Goal: Task Accomplishment & Management: Manage account settings

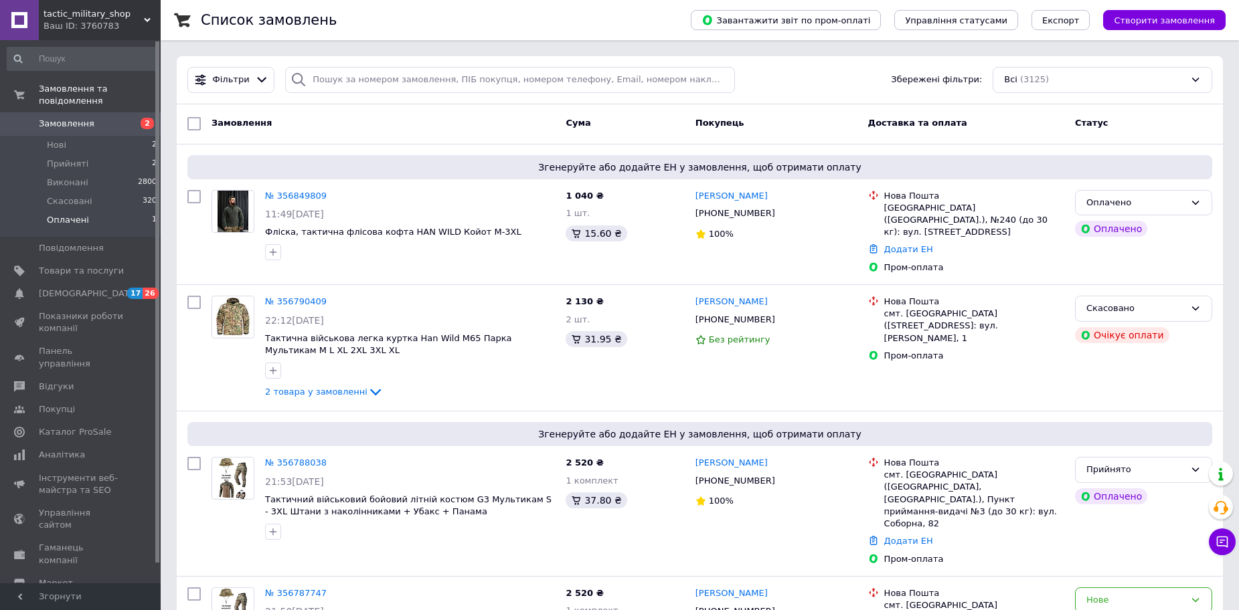
click at [121, 211] on li "Оплачені 1" at bounding box center [82, 223] width 165 height 25
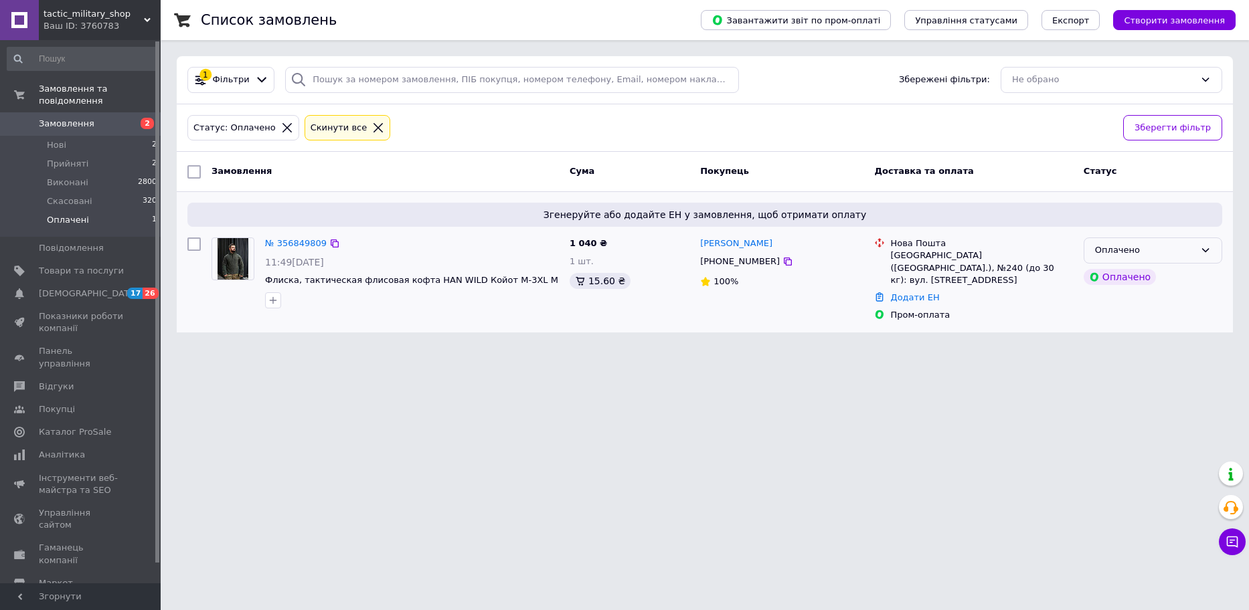
drag, startPoint x: 1165, startPoint y: 255, endPoint x: 1169, endPoint y: 262, distance: 7.8
click at [1165, 254] on div "Оплачено" at bounding box center [1145, 251] width 100 height 14
click at [1167, 283] on li "Прийнято" at bounding box center [1152, 278] width 137 height 25
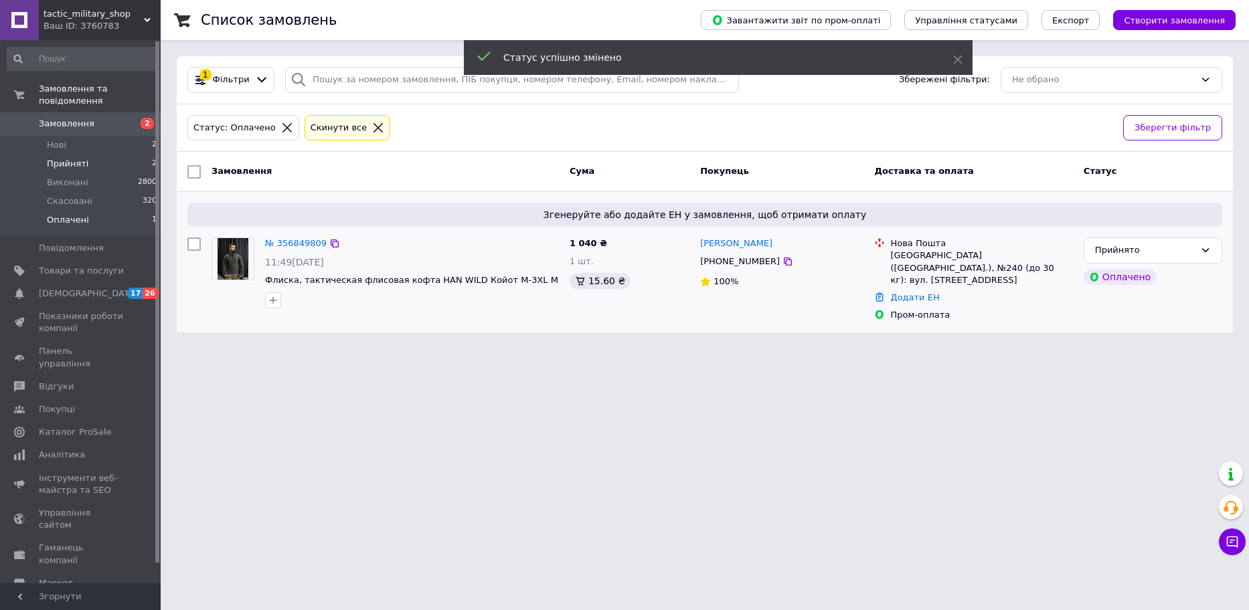
click at [59, 158] on span "Прийняті" at bounding box center [67, 164] width 41 height 12
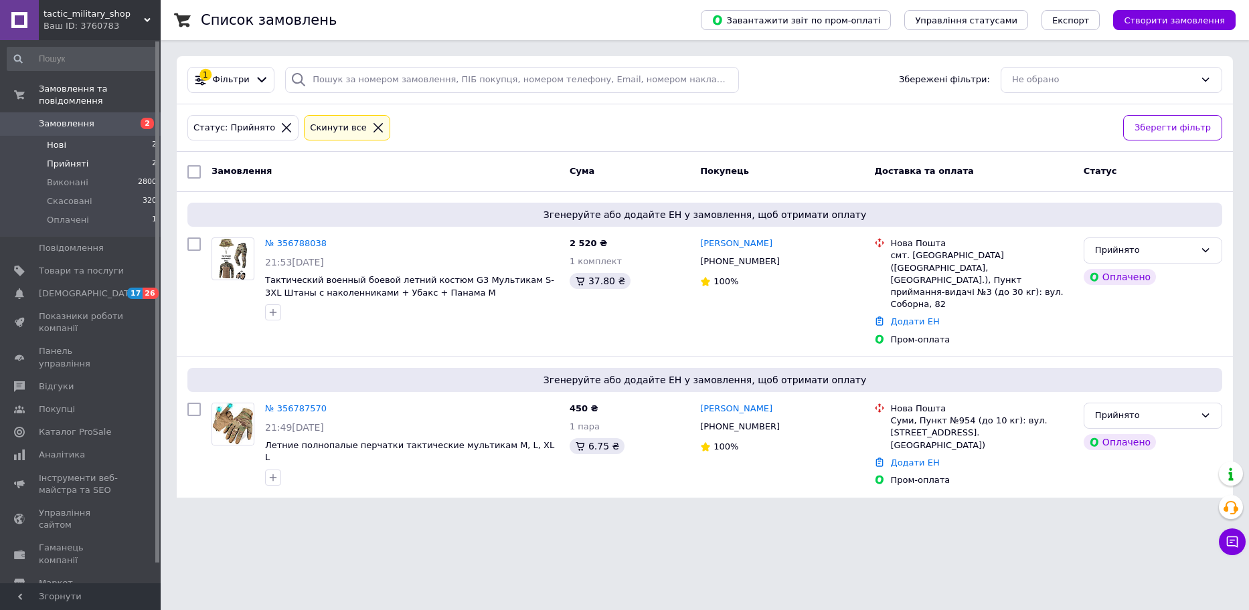
click at [114, 136] on li "Нові 2" at bounding box center [82, 145] width 165 height 19
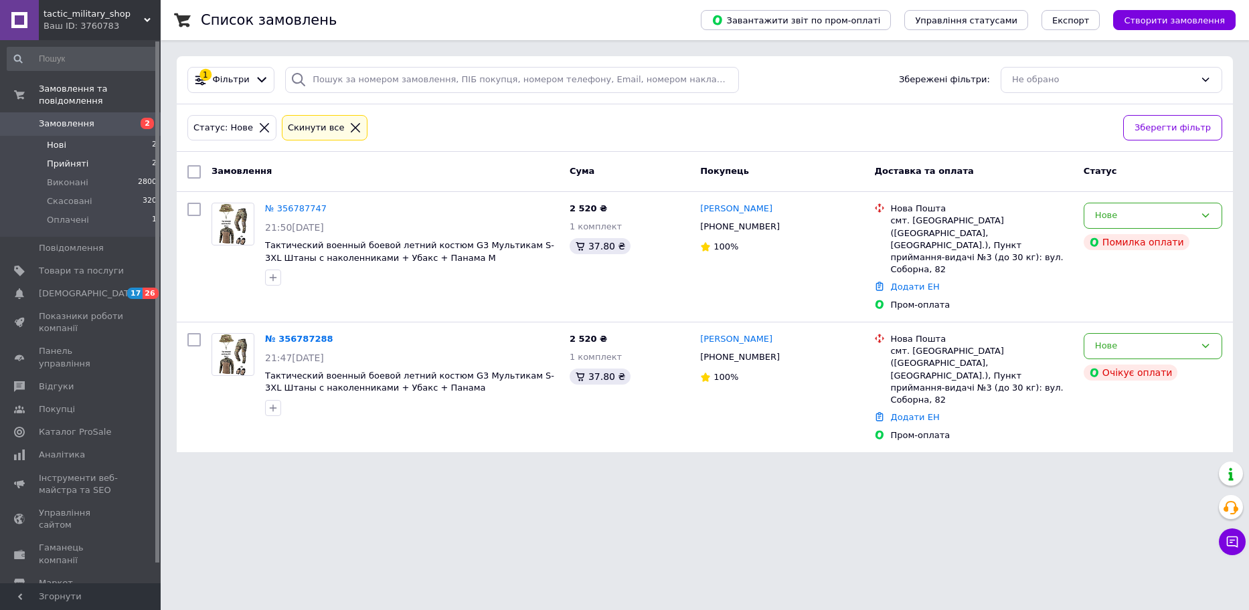
click at [100, 155] on li "Прийняті 2" at bounding box center [82, 164] width 165 height 19
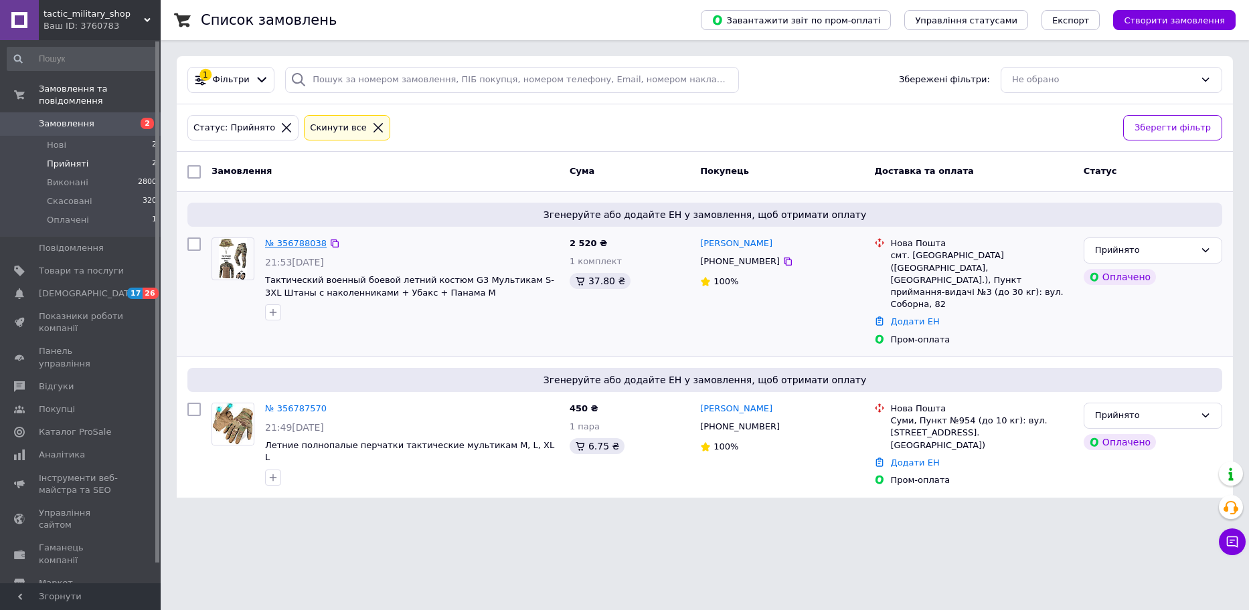
click at [297, 240] on link "№ 356788038" at bounding box center [296, 243] width 62 height 10
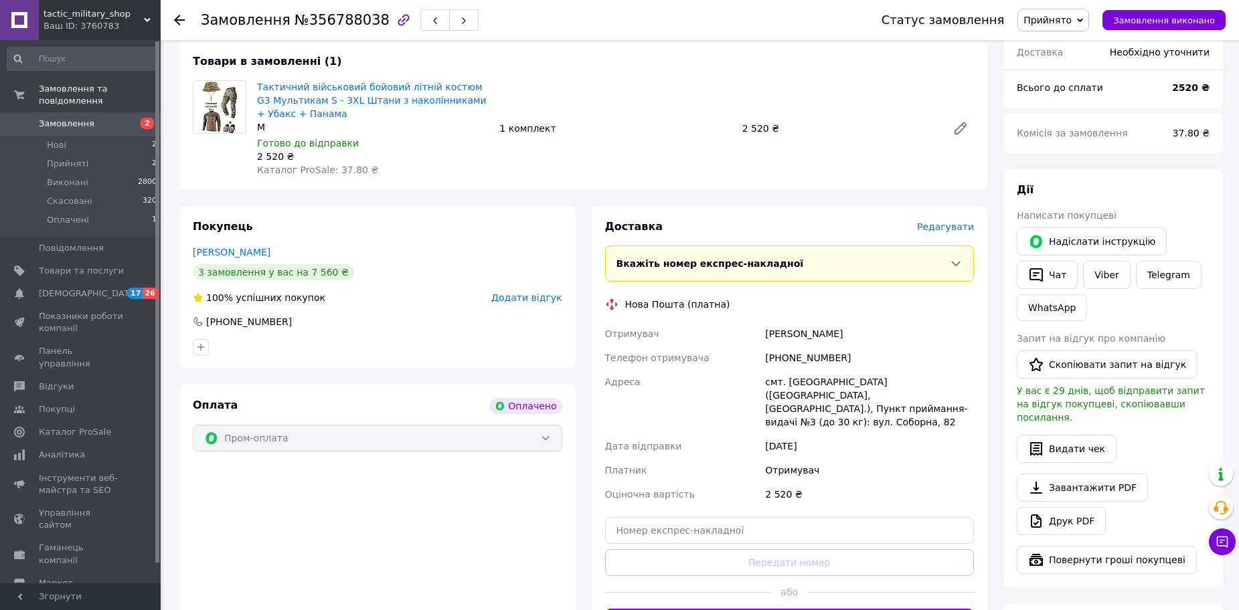
scroll to position [268, 0]
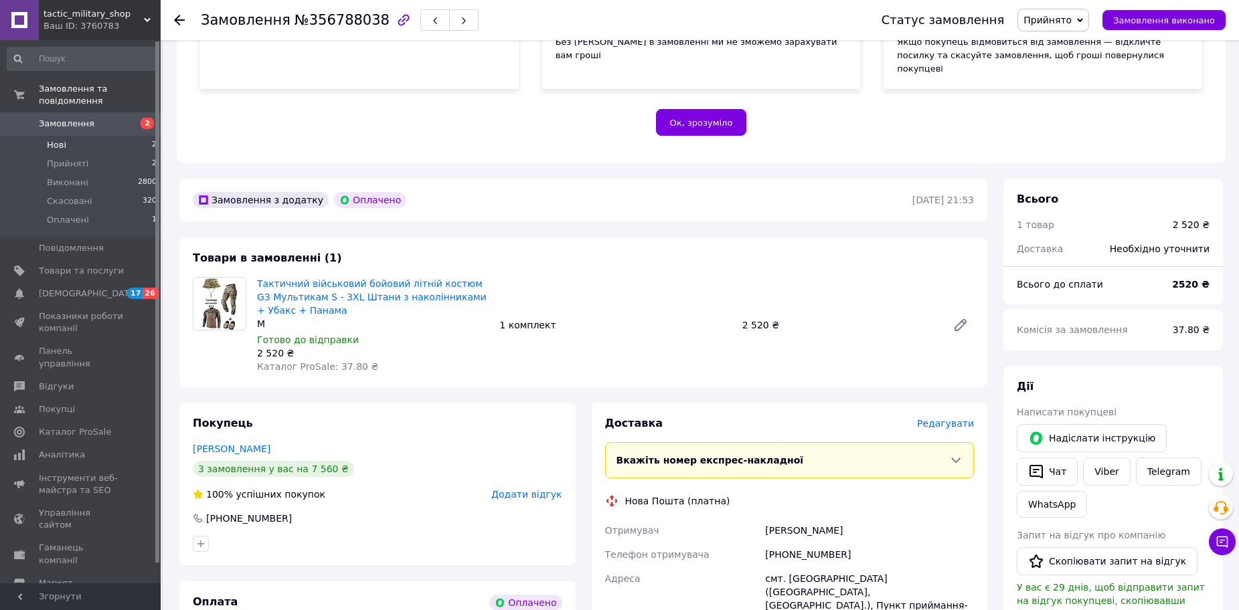
click at [89, 138] on li "Нові 2" at bounding box center [82, 145] width 165 height 19
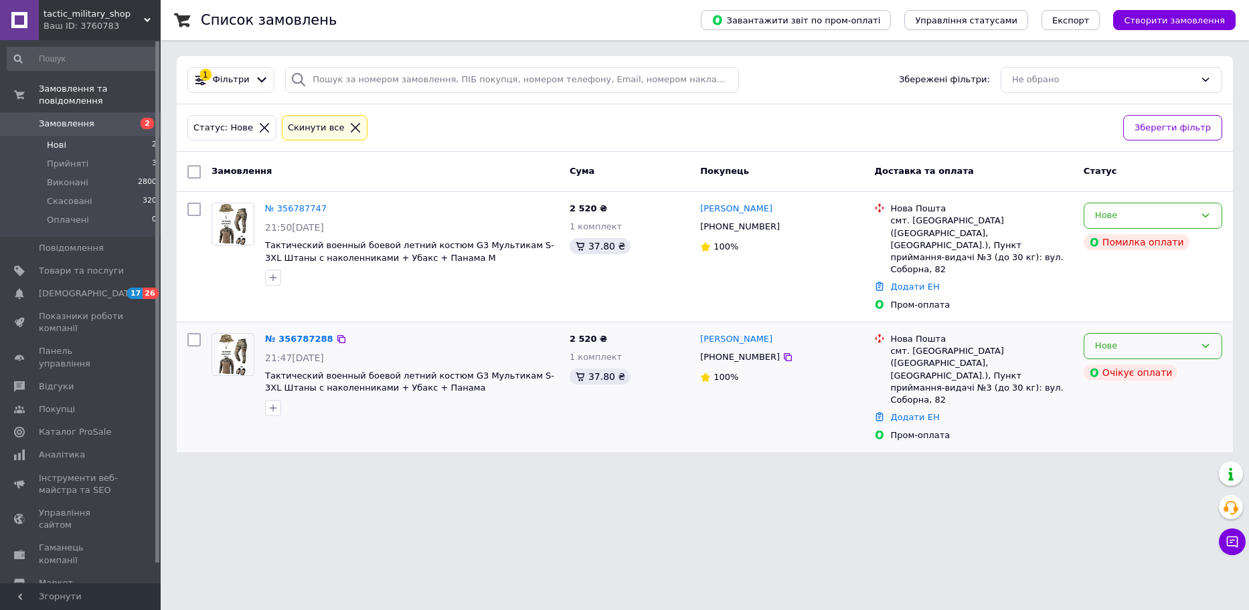
click at [1185, 339] on div "Нове" at bounding box center [1145, 346] width 100 height 14
click at [1121, 411] on li "Скасовано" at bounding box center [1152, 423] width 137 height 25
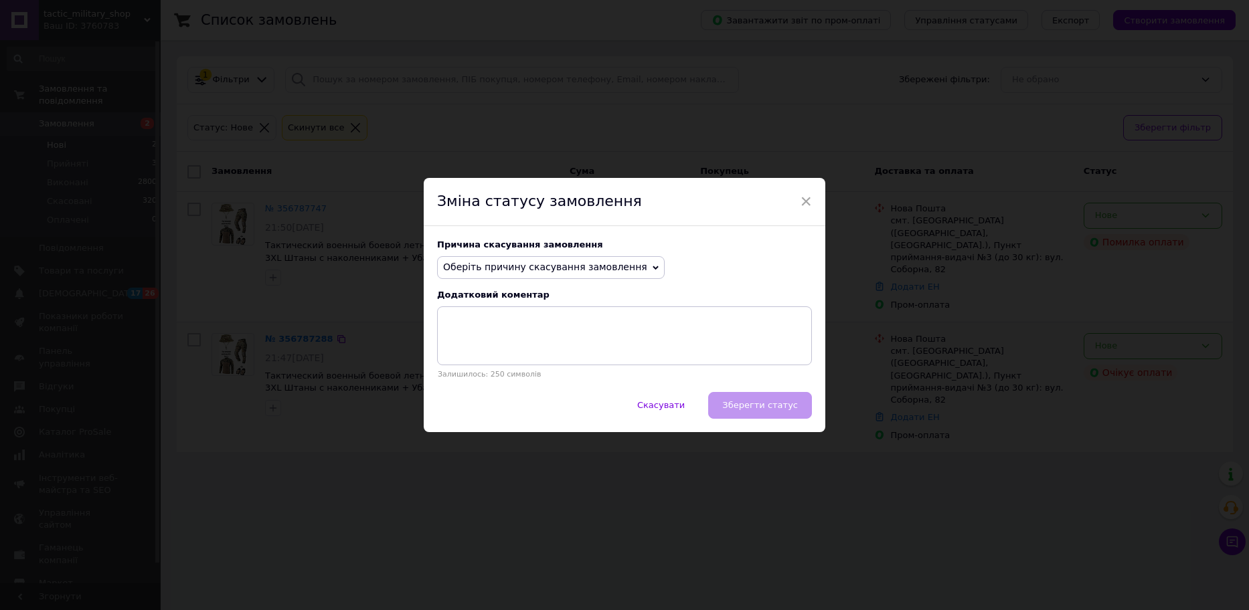
click at [507, 270] on span "Оберіть причину скасування замовлення" at bounding box center [545, 267] width 204 height 11
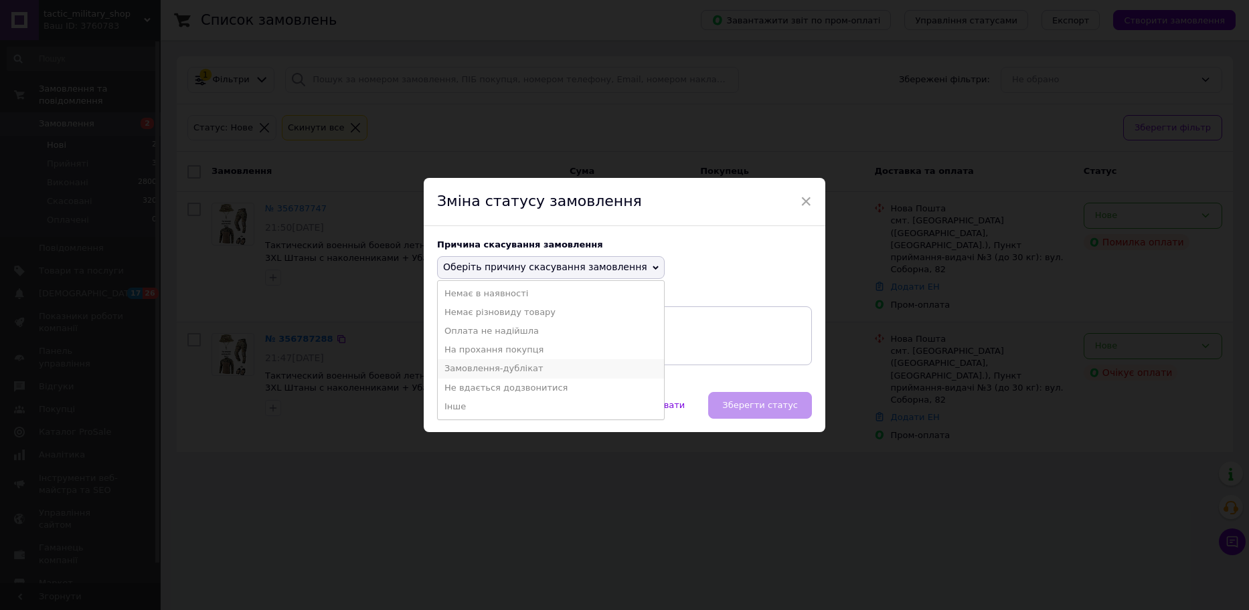
click at [515, 369] on li "Замовлення-дублікат" at bounding box center [551, 368] width 226 height 19
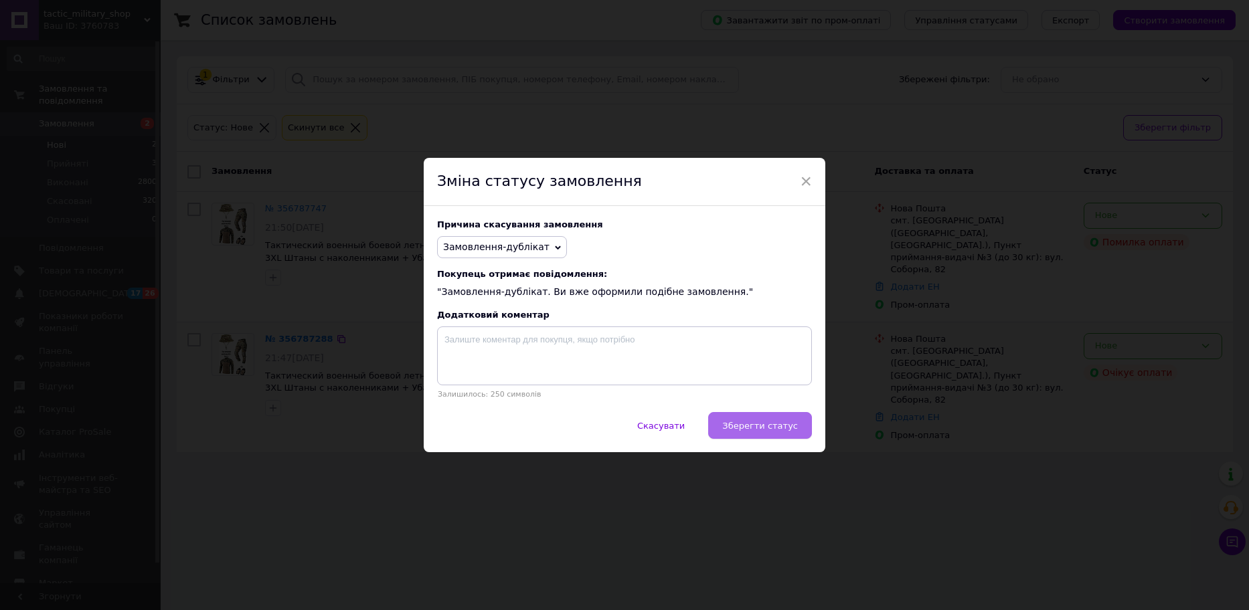
click at [747, 426] on span "Зберегти статус" at bounding box center [760, 426] width 76 height 10
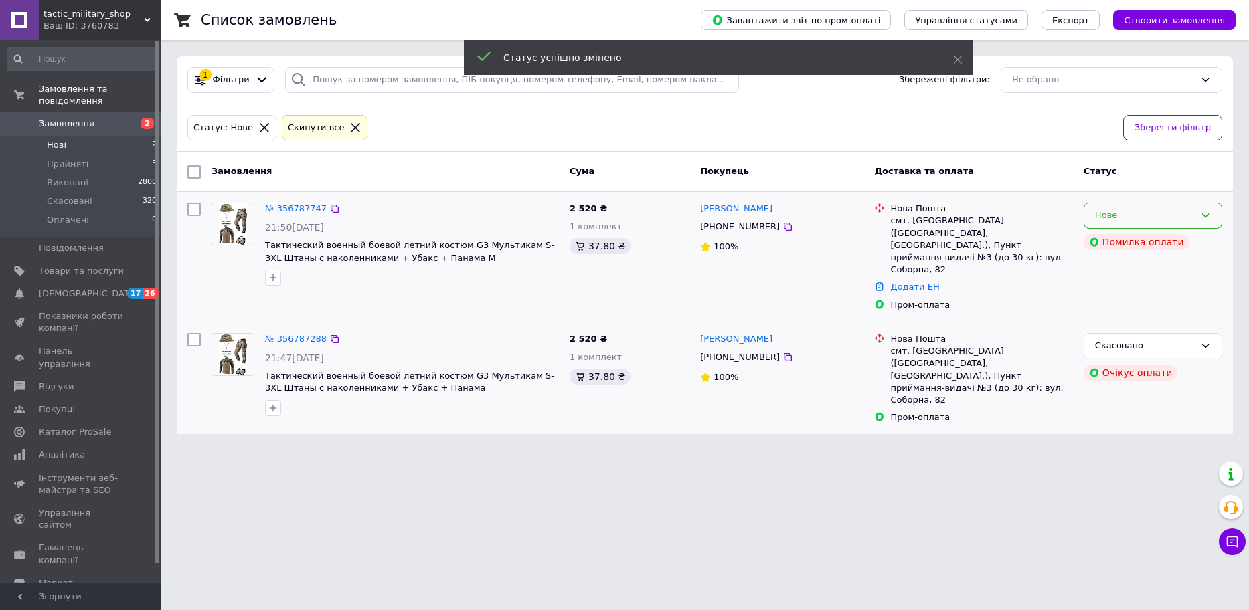
click at [1096, 220] on div "Нове" at bounding box center [1145, 216] width 100 height 14
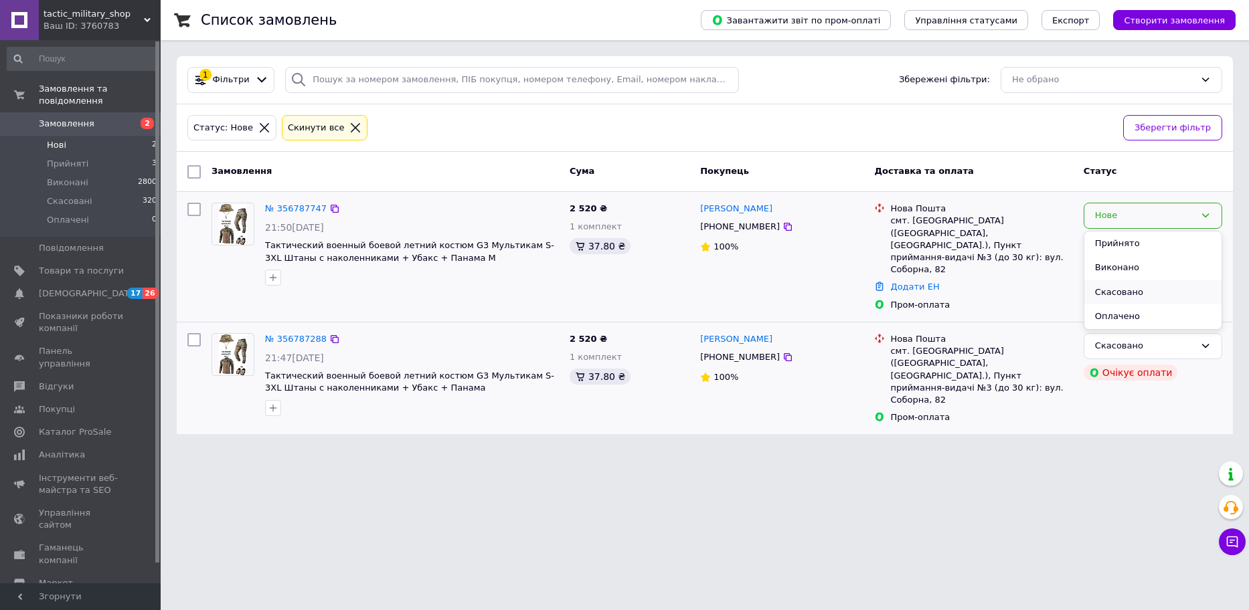
click at [1104, 288] on li "Скасовано" at bounding box center [1152, 292] width 137 height 25
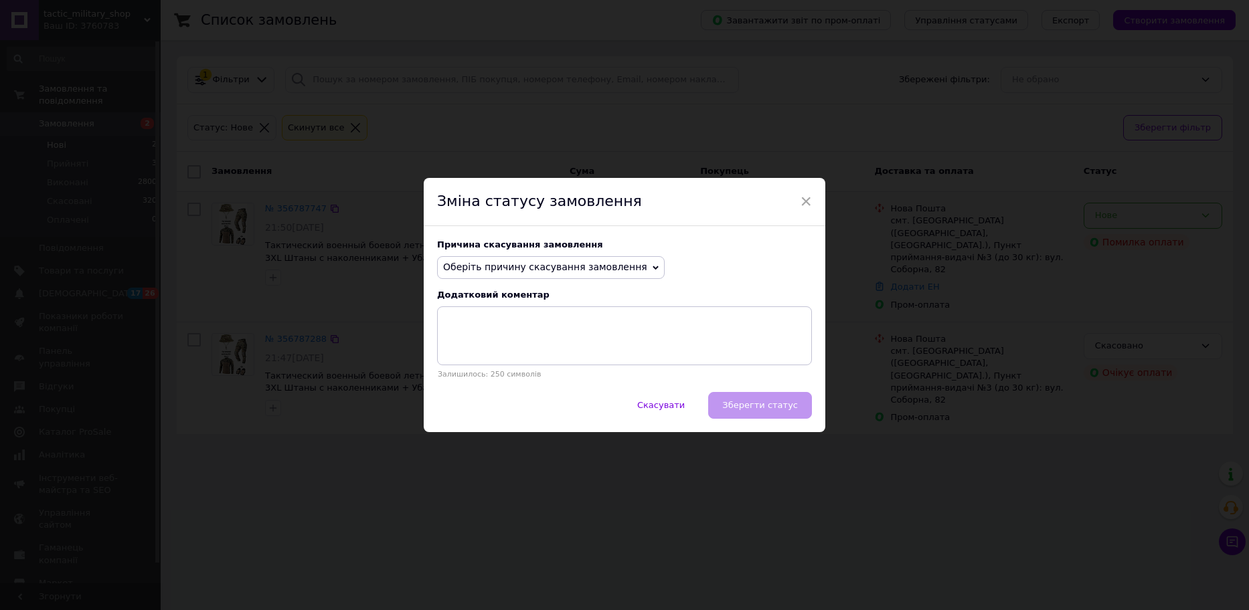
drag, startPoint x: 543, startPoint y: 260, endPoint x: 557, endPoint y: 272, distance: 18.0
click at [544, 260] on span "Оберіть причину скасування замовлення" at bounding box center [551, 267] width 228 height 23
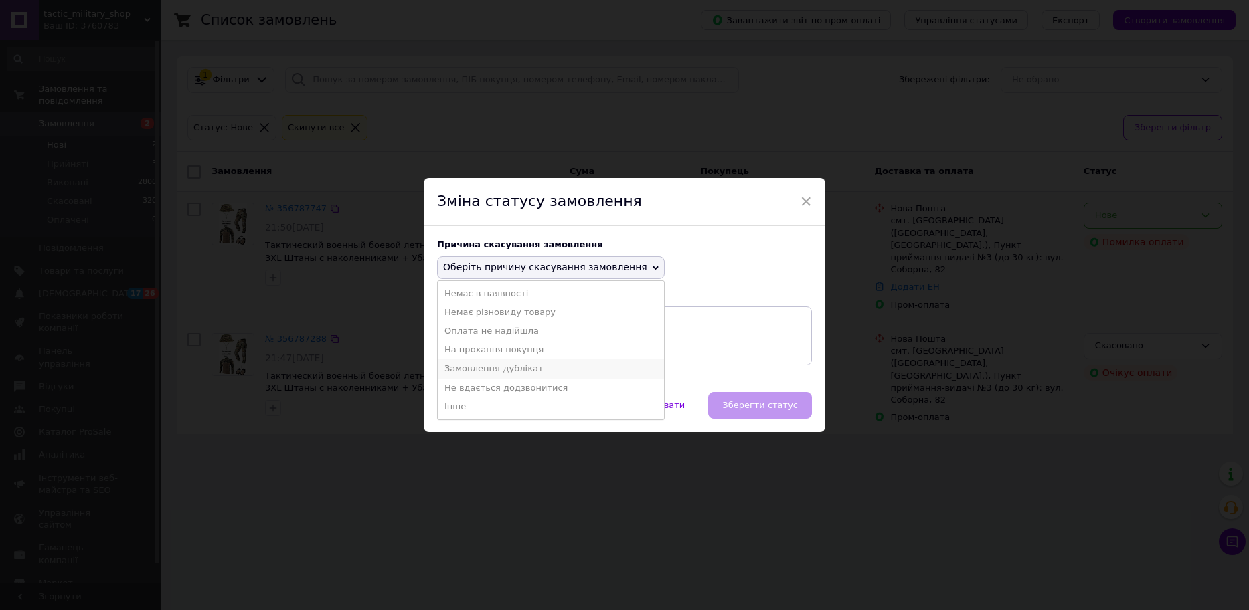
click at [491, 373] on li "Замовлення-дублікат" at bounding box center [551, 368] width 226 height 19
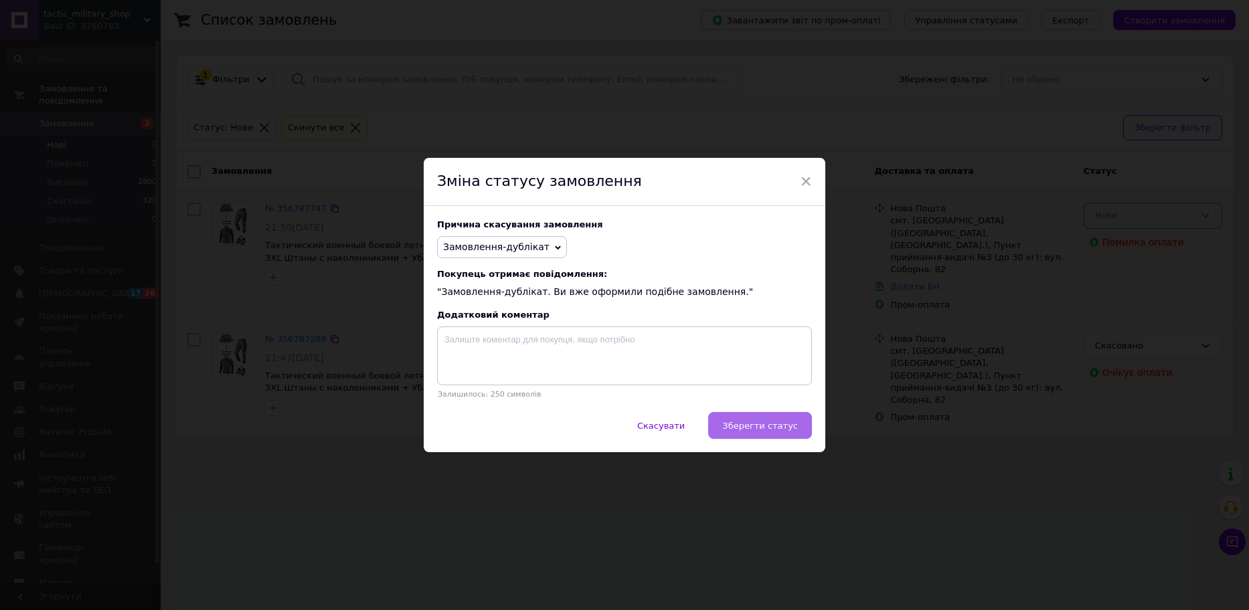
click at [780, 434] on button "Зберегти статус" at bounding box center [760, 425] width 104 height 27
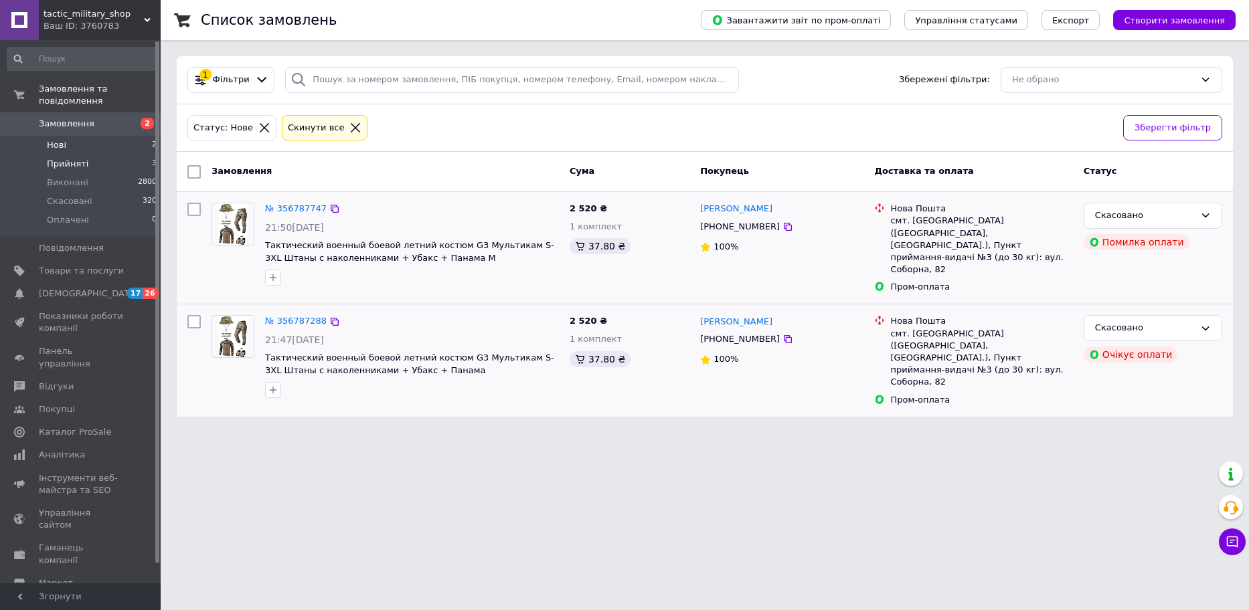
click at [63, 158] on span "Прийняті" at bounding box center [67, 164] width 41 height 12
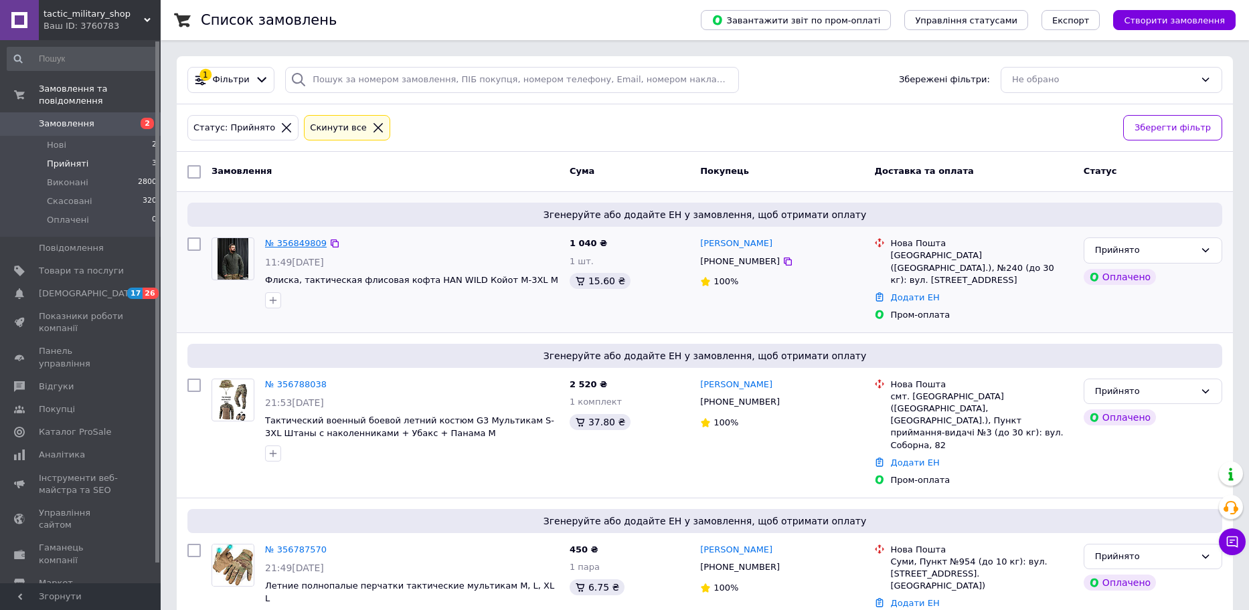
click at [299, 246] on link "№ 356849809" at bounding box center [296, 243] width 62 height 10
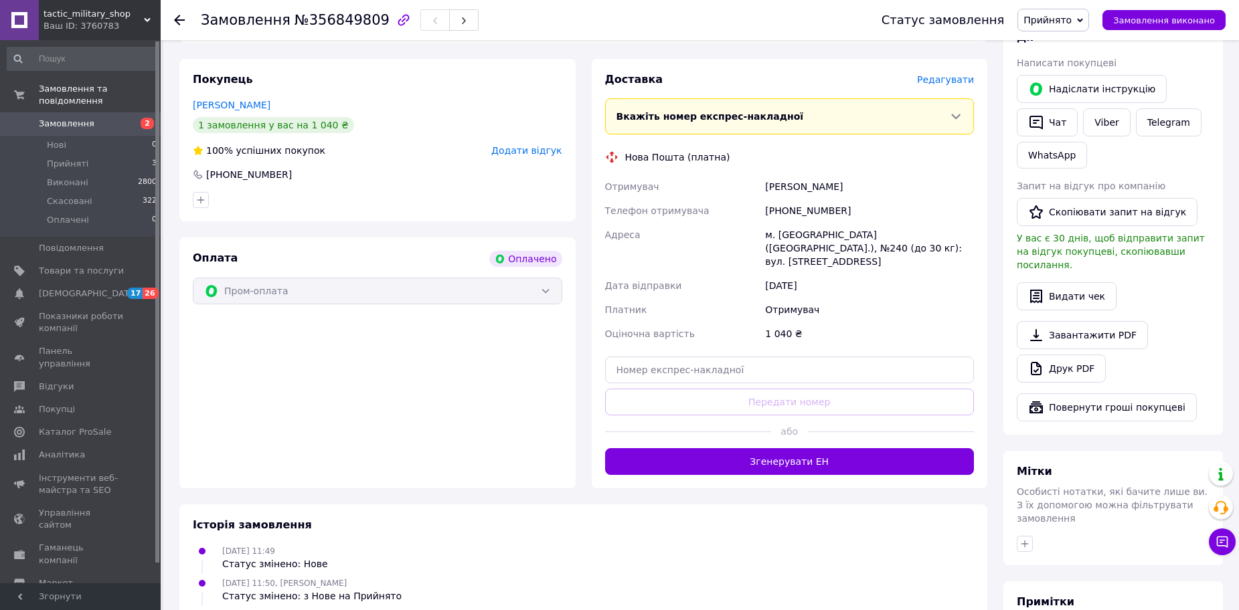
scroll to position [669, 0]
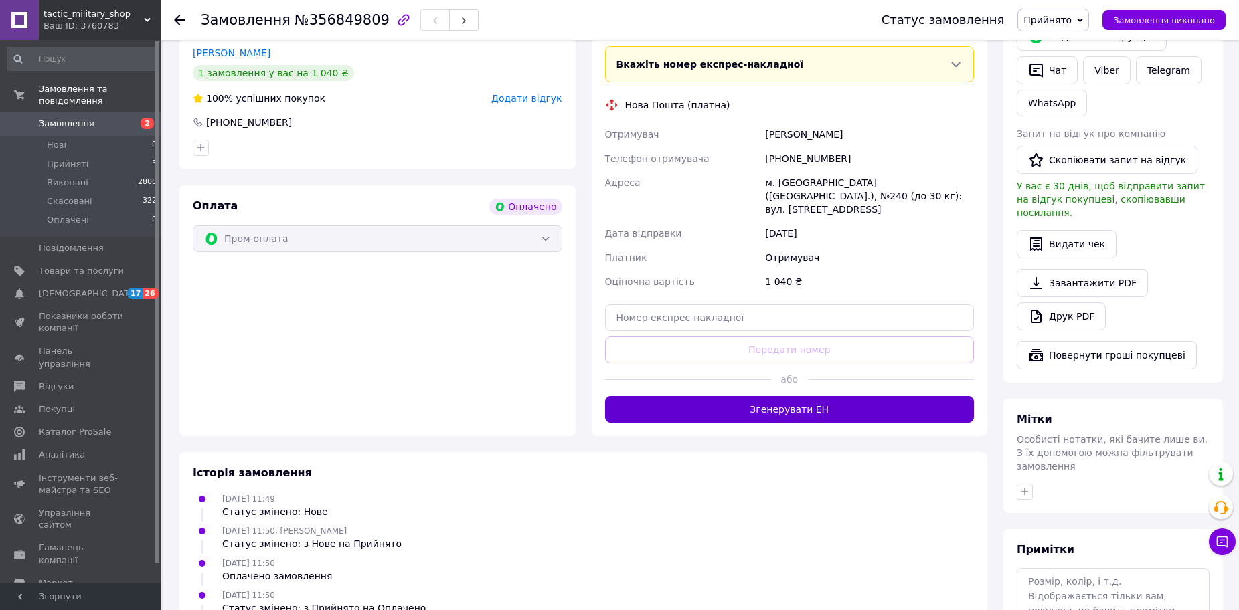
click at [711, 396] on button "Згенерувати ЕН" at bounding box center [789, 409] width 369 height 27
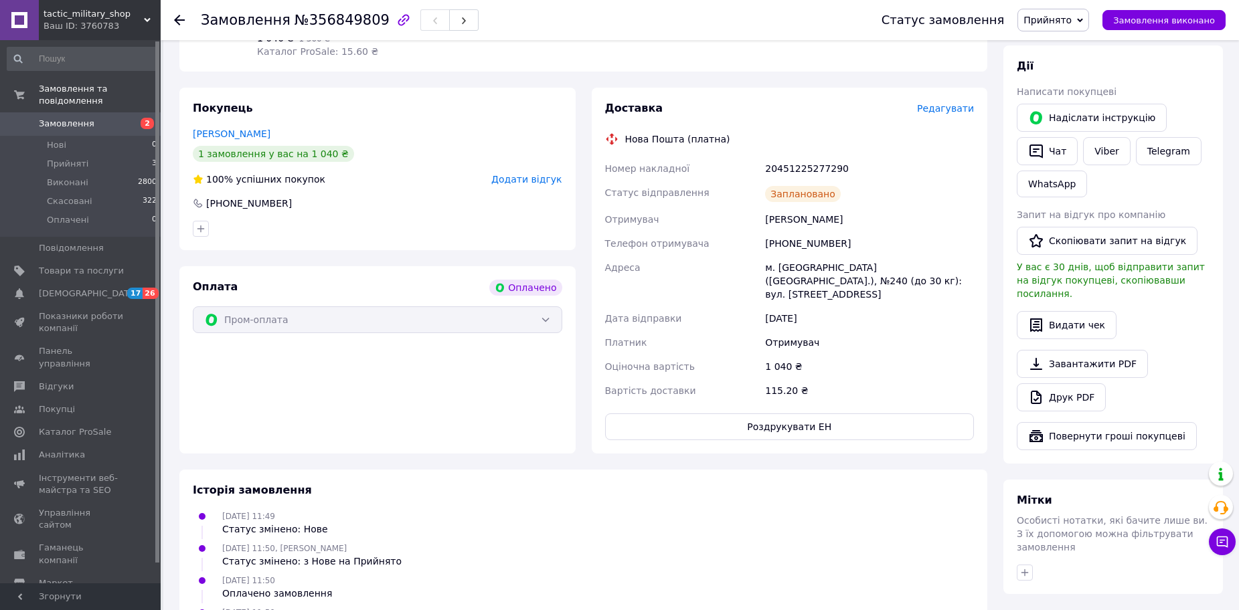
scroll to position [469, 0]
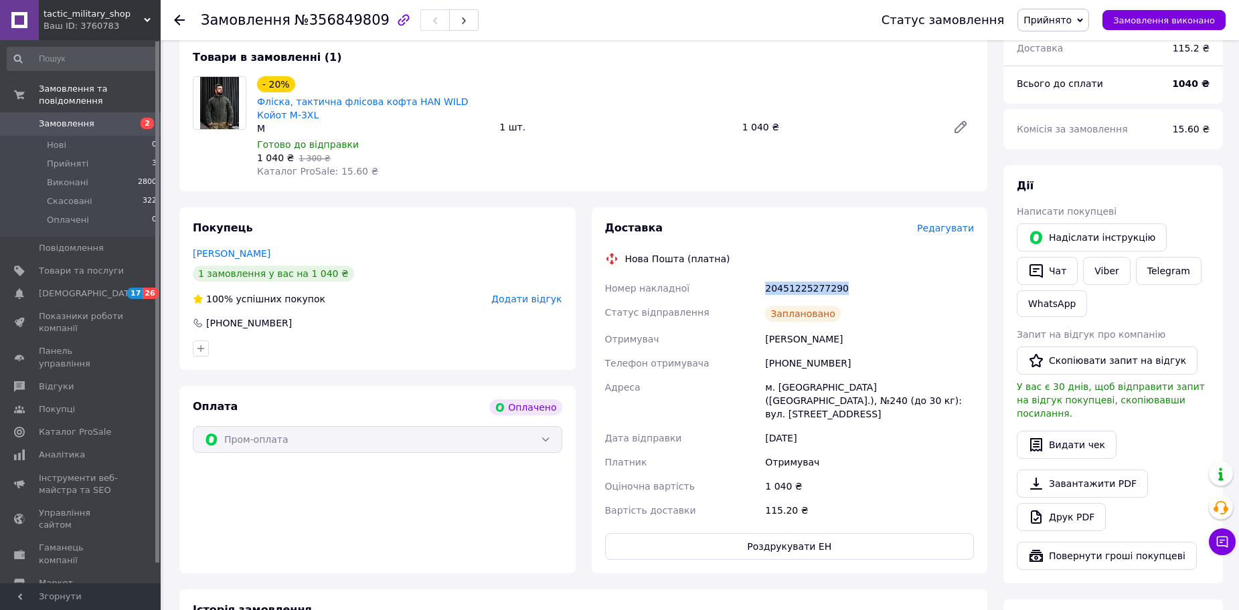
drag, startPoint x: 843, startPoint y: 260, endPoint x: 762, endPoint y: 261, distance: 81.7
click at [762, 276] on div "Номер накладної 20451225277290 Статус відправлення Заплановано Отримувач [PERSO…" at bounding box center [789, 399] width 375 height 246
click at [108, 155] on li "Прийняті 3" at bounding box center [82, 164] width 165 height 19
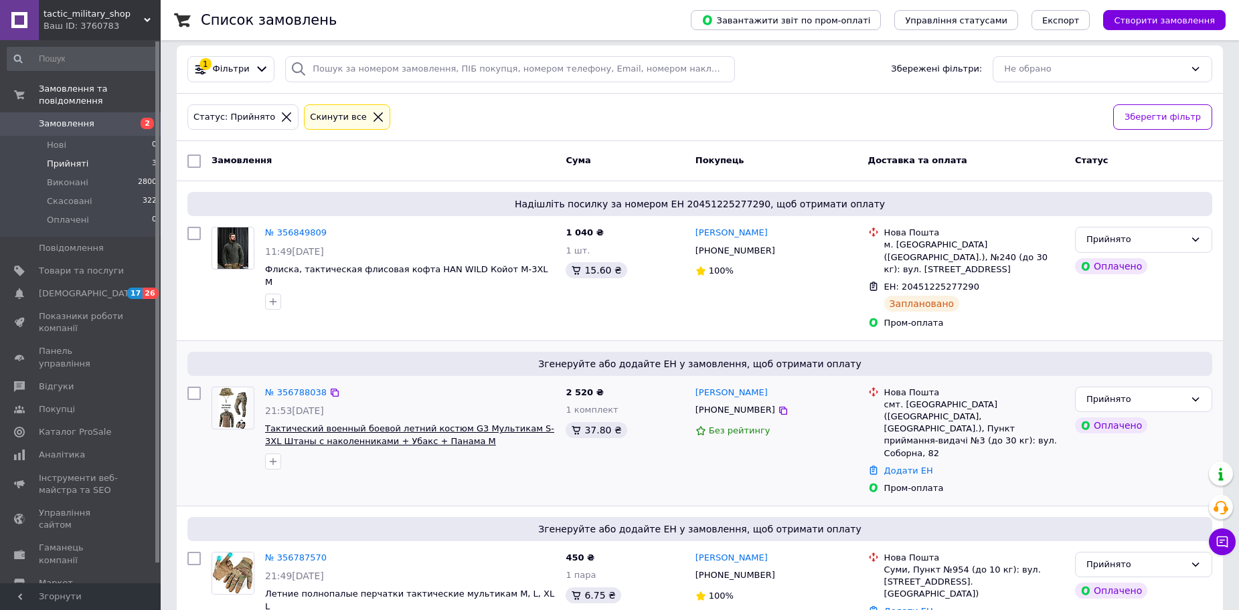
scroll to position [14, 0]
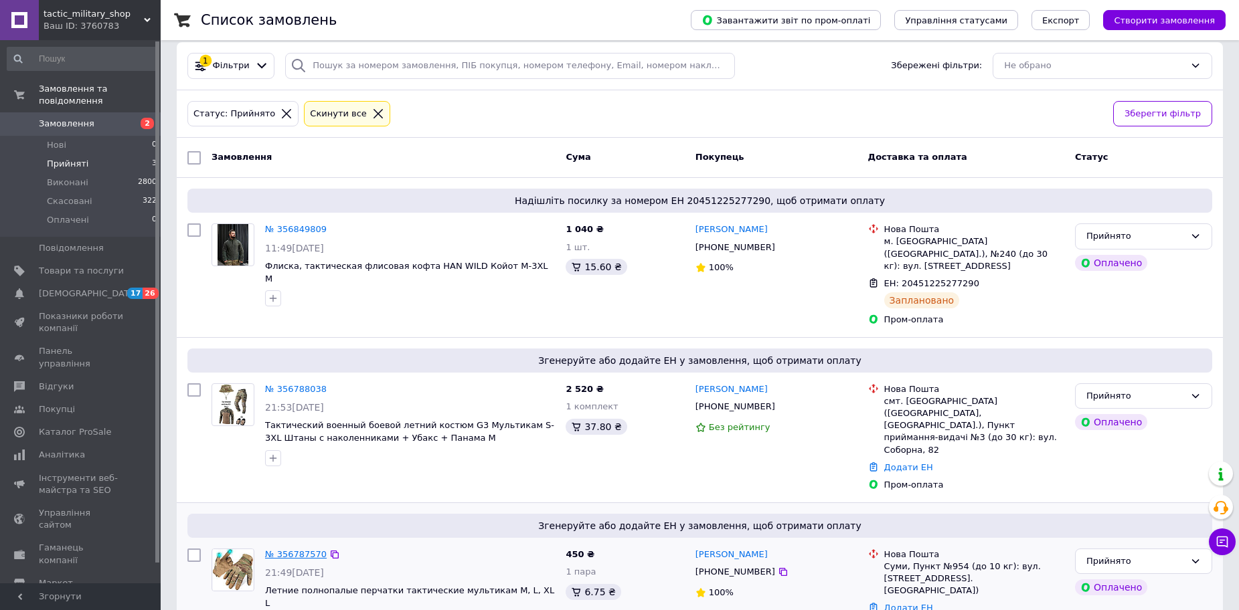
click at [290, 549] on link "№ 356787570" at bounding box center [296, 554] width 62 height 10
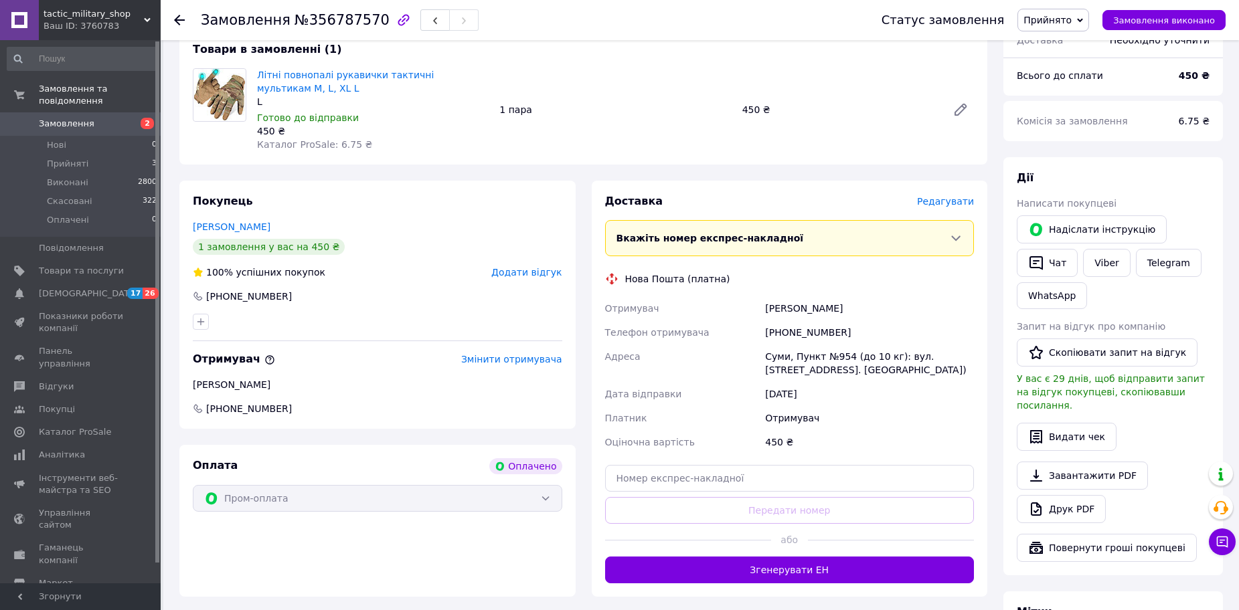
scroll to position [483, 0]
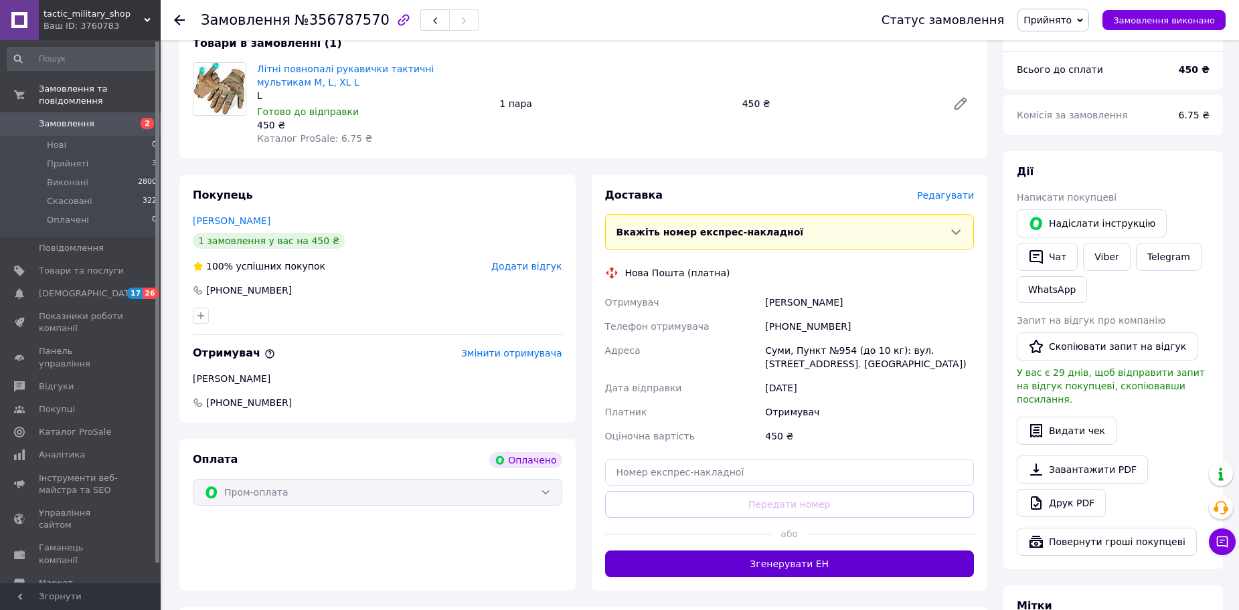
click at [724, 551] on button "Згенерувати ЕН" at bounding box center [789, 564] width 369 height 27
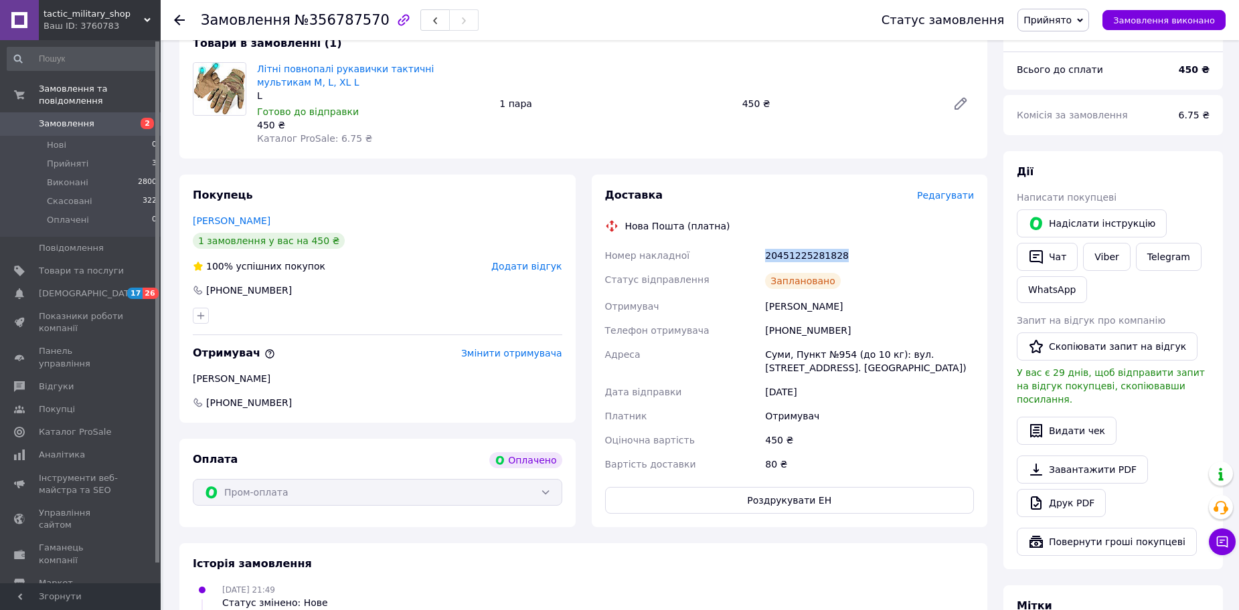
drag, startPoint x: 840, startPoint y: 230, endPoint x: 749, endPoint y: 222, distance: 91.3
click at [749, 244] on div "Номер накладної 20451225281828 Статус відправлення Заплановано Отримувач [PERSO…" at bounding box center [789, 360] width 375 height 233
click at [1037, 249] on icon "button" at bounding box center [1036, 257] width 16 height 16
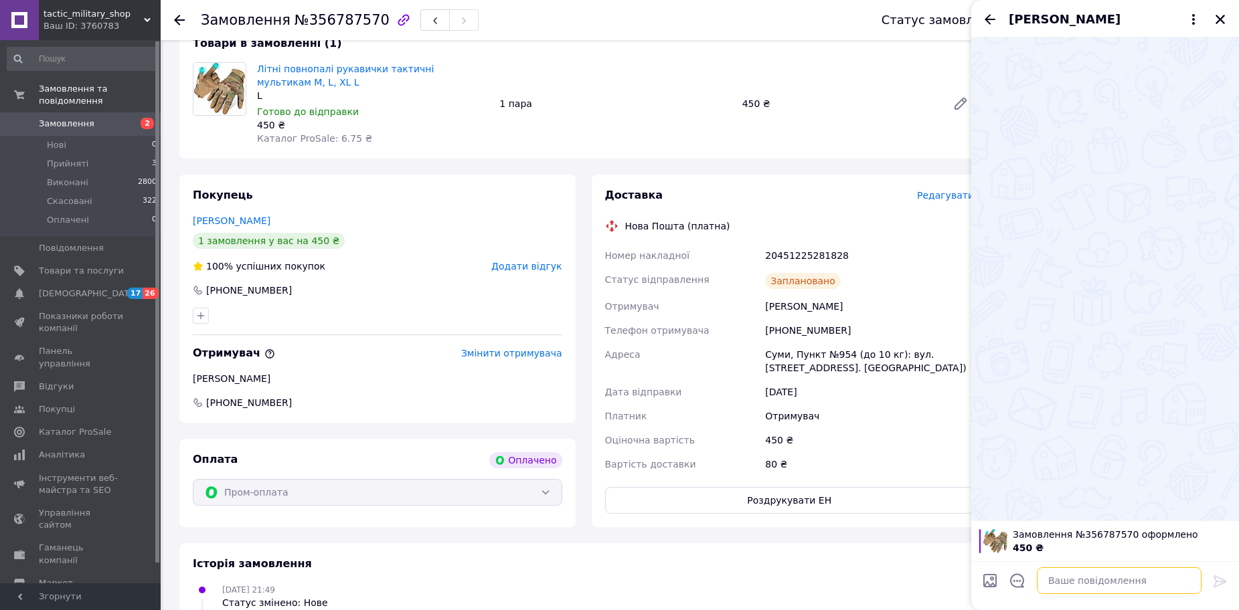
click at [1073, 583] on textarea at bounding box center [1119, 581] width 165 height 27
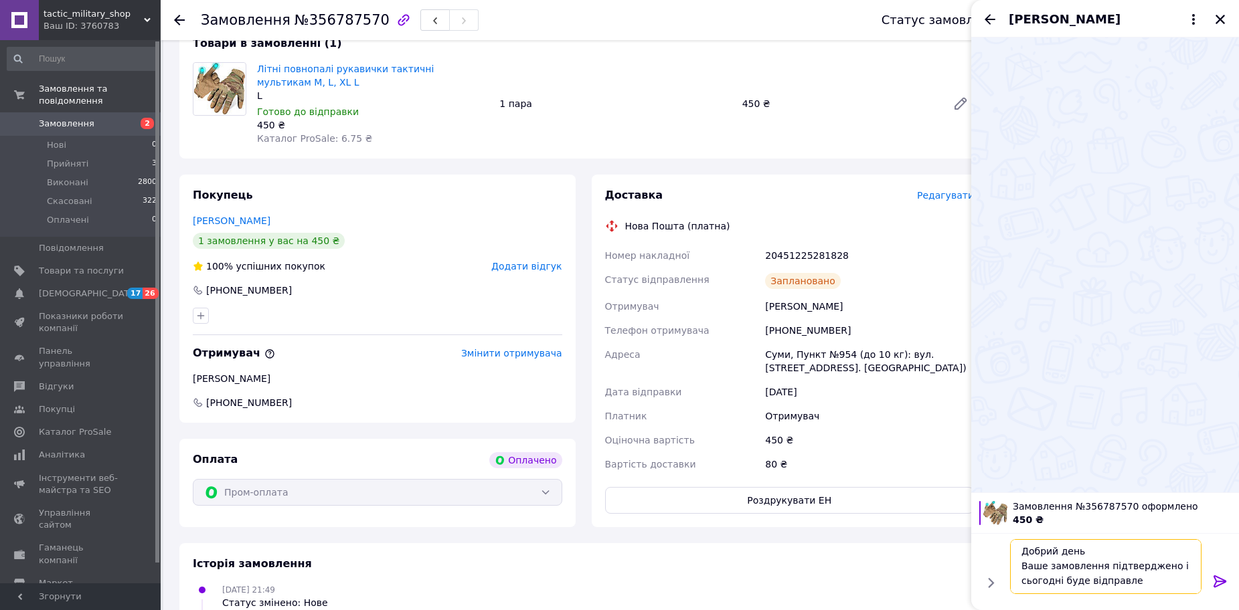
scroll to position [1, 0]
type textarea "Добрий день Ваше замовлення підтверджено і сьогодні буде відправлено"
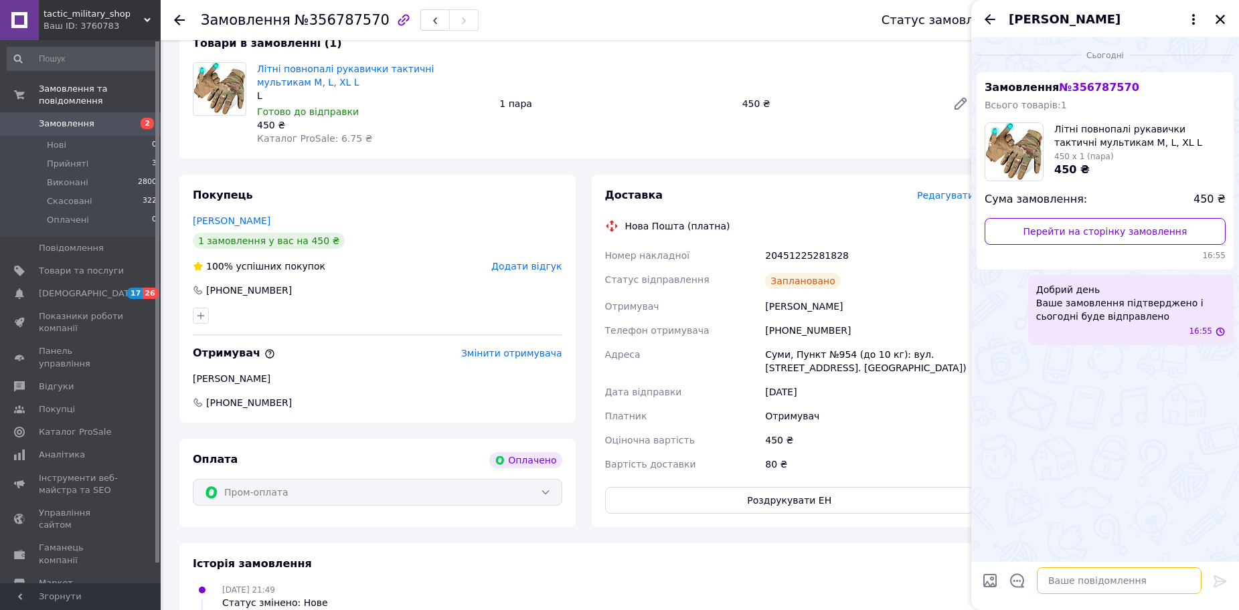
scroll to position [0, 0]
click at [1221, 21] on icon "Закрити" at bounding box center [1219, 19] width 9 height 9
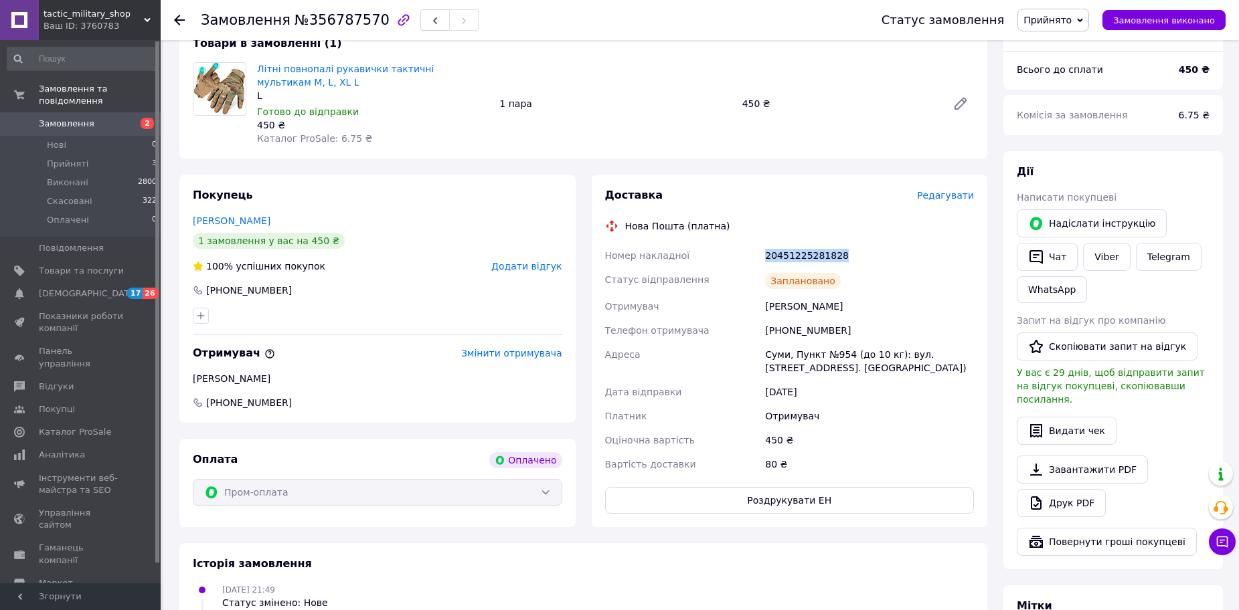
drag, startPoint x: 846, startPoint y: 226, endPoint x: 760, endPoint y: 234, distance: 86.0
click at [761, 244] on div "Номер накладної 20451225281828 Статус відправлення Заплановано Отримувач [PERSO…" at bounding box center [789, 360] width 375 height 233
drag, startPoint x: 64, startPoint y: 149, endPoint x: 79, endPoint y: 159, distance: 18.4
click at [64, 158] on span "Прийняті" at bounding box center [67, 164] width 41 height 12
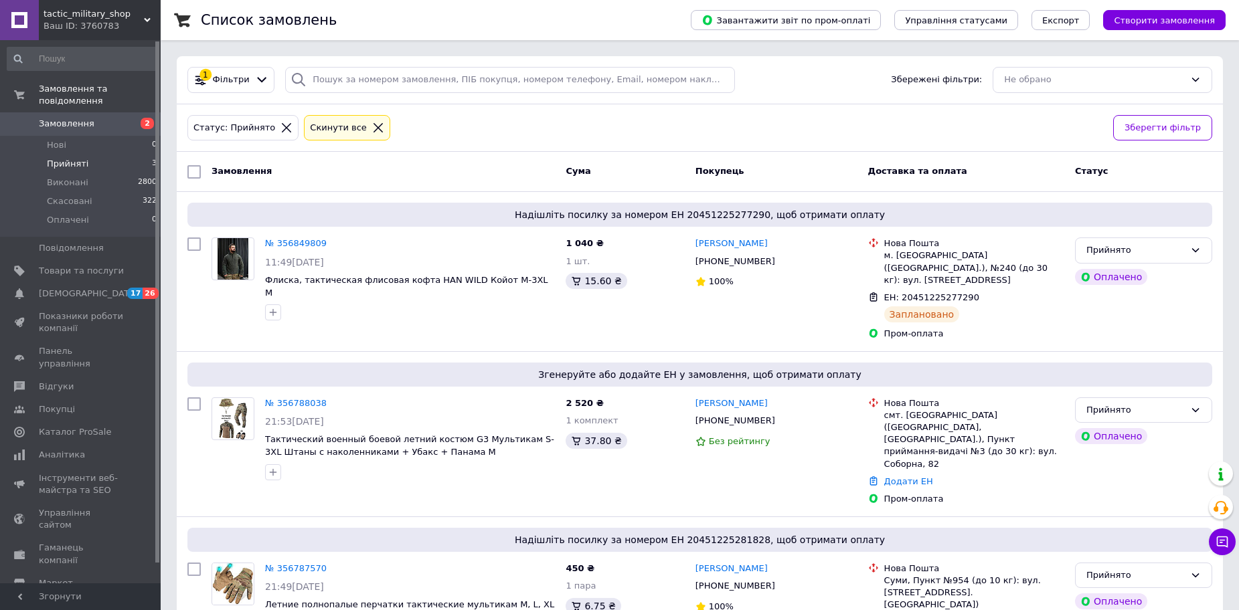
click at [68, 118] on span "Замовлення" at bounding box center [67, 124] width 56 height 12
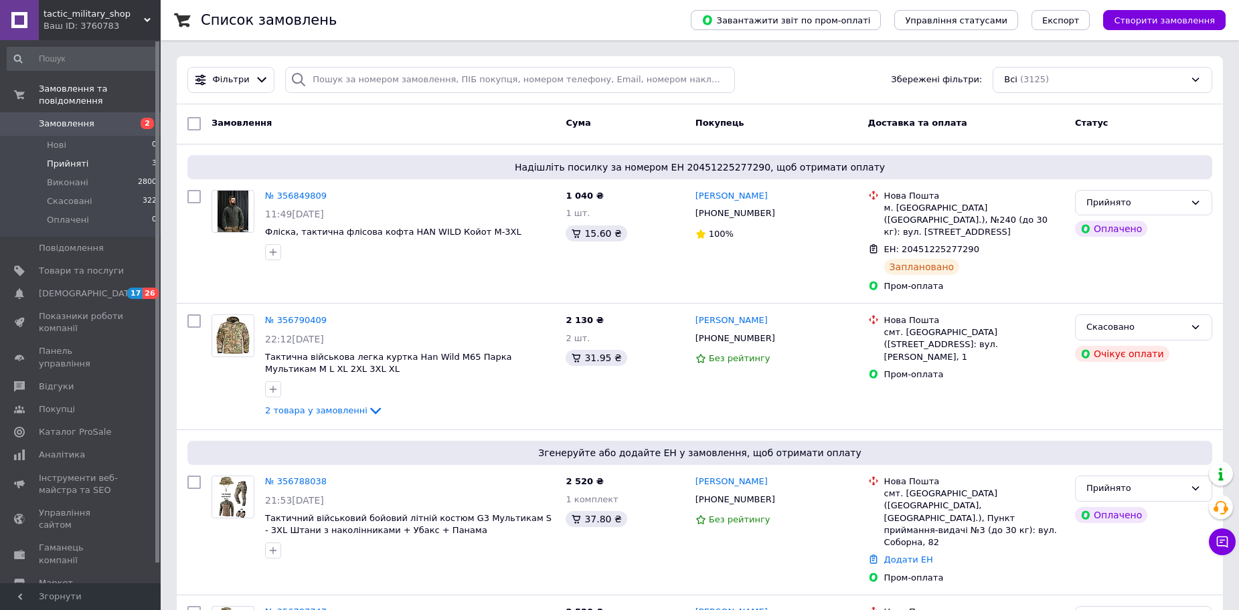
click at [99, 157] on li "Прийняті 3" at bounding box center [82, 164] width 165 height 19
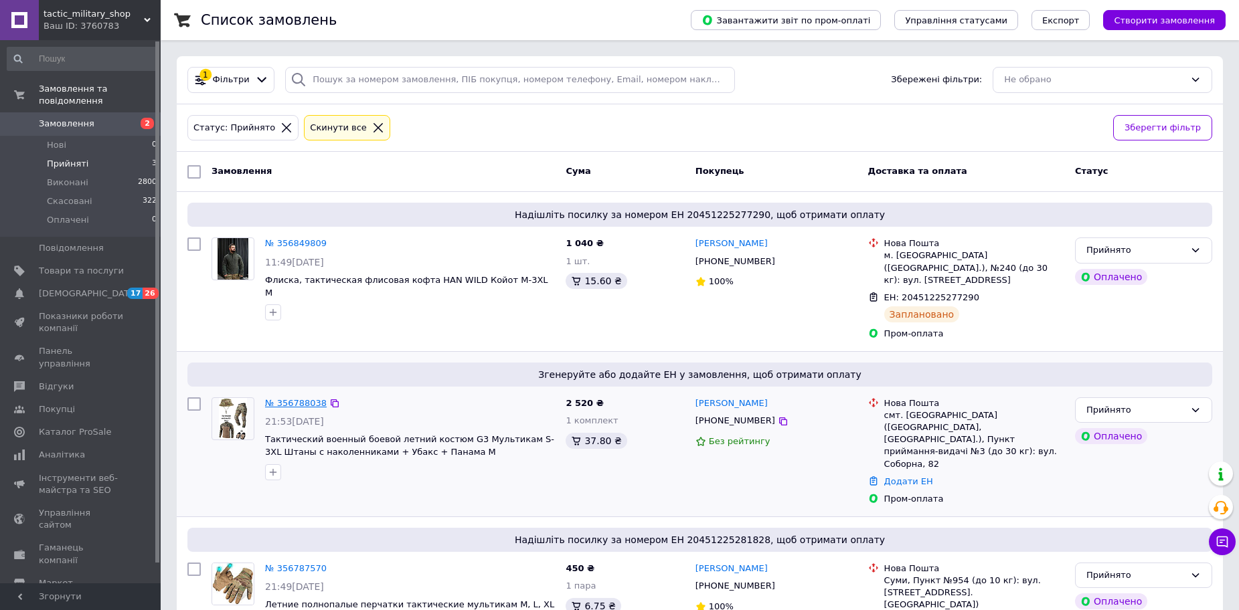
click at [274, 398] on link "№ 356788038" at bounding box center [296, 403] width 62 height 10
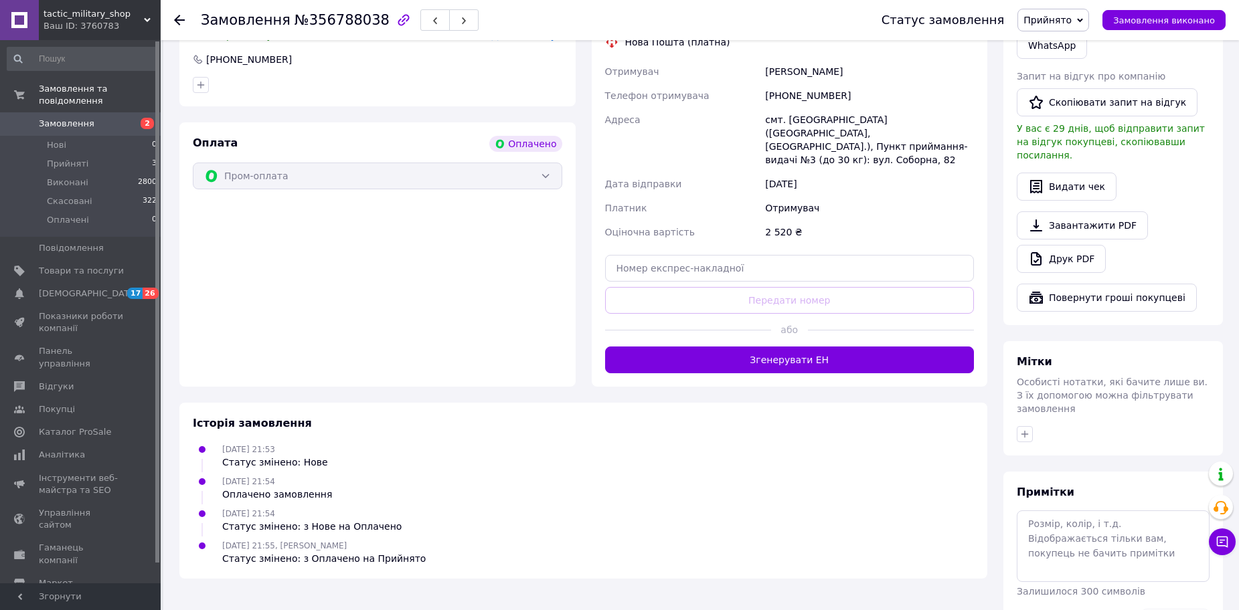
scroll to position [728, 0]
